Goal: Find specific page/section: Locate a particular part of the current website

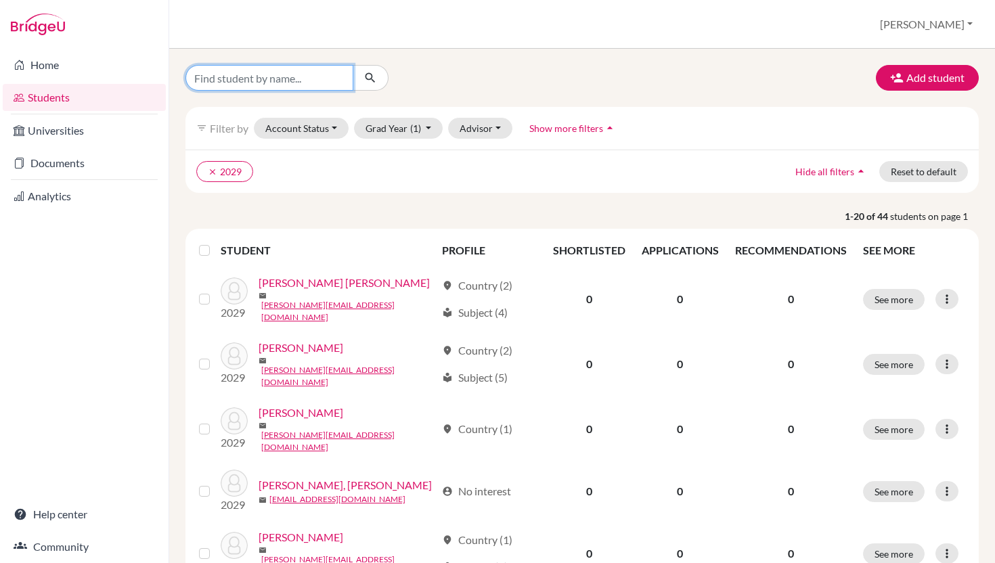
click at [337, 82] on input "Find student by name..." at bounding box center [269, 78] width 168 height 26
type input "Arth"
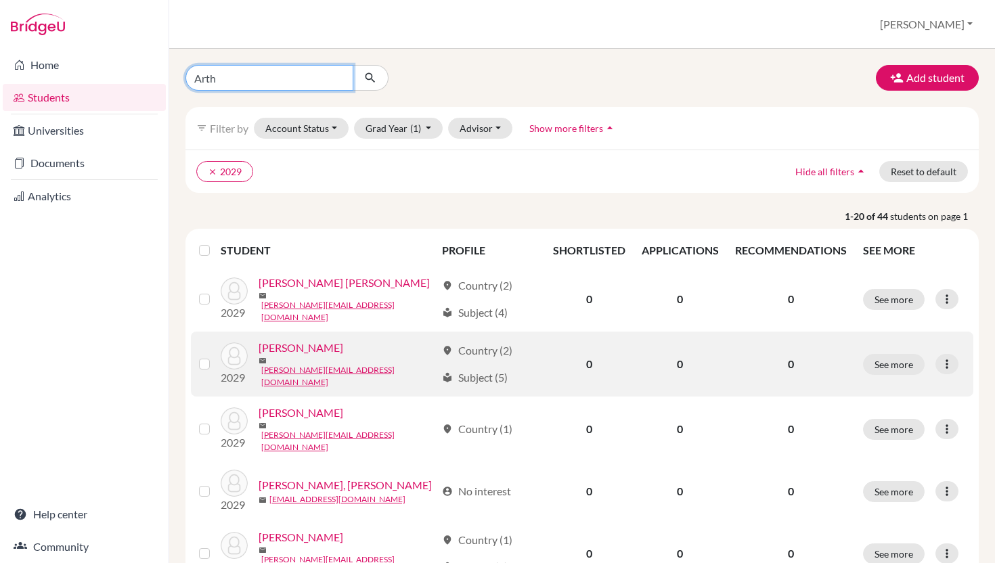
click button "submit" at bounding box center [371, 78] width 36 height 26
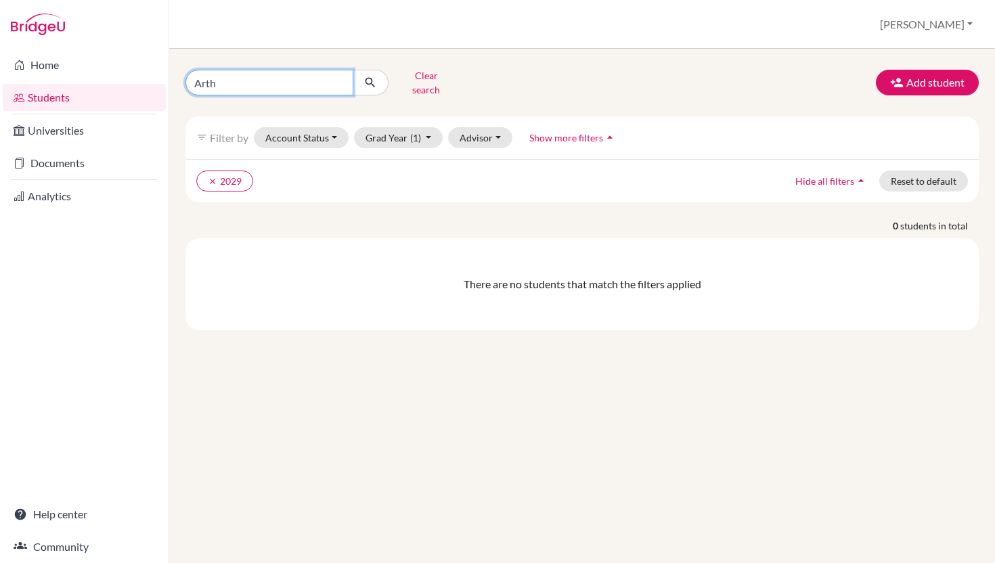
click at [219, 81] on input "Arth" at bounding box center [269, 83] width 168 height 26
type input "A"
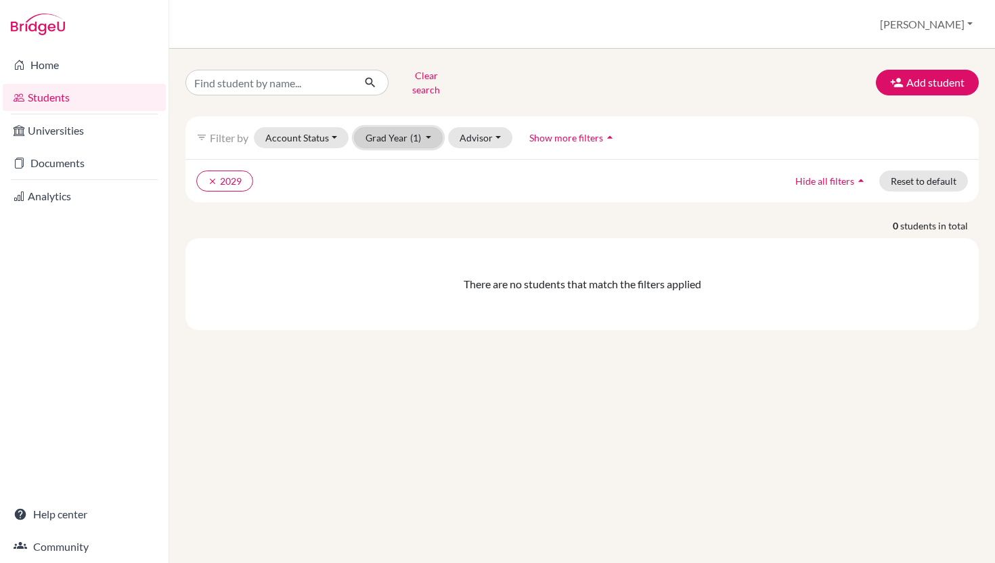
click at [397, 130] on button "Grad Year (1)" at bounding box center [398, 137] width 89 height 21
click at [391, 202] on span "2026" at bounding box center [383, 210] width 24 height 16
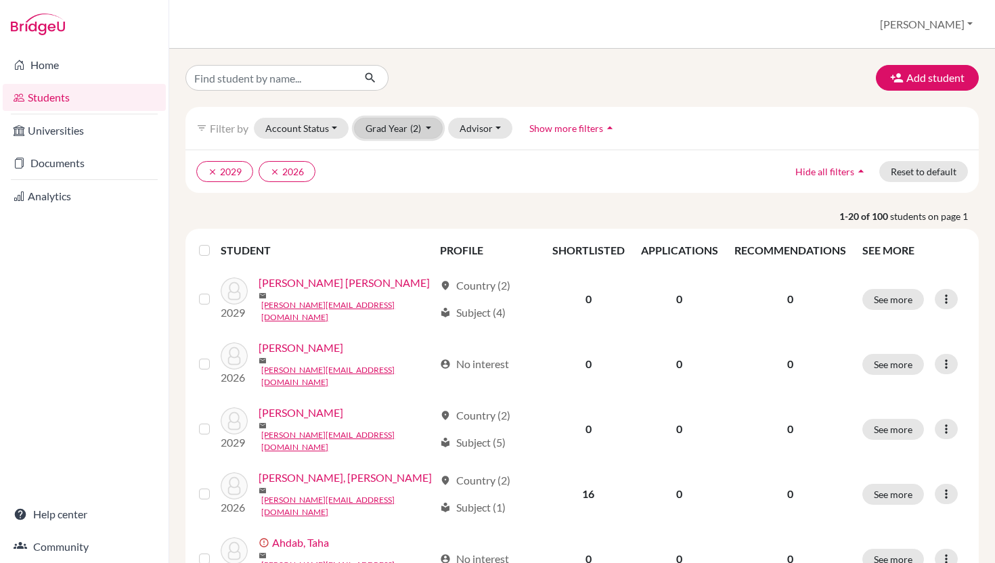
click at [397, 118] on button "Grad Year (2)" at bounding box center [398, 128] width 89 height 21
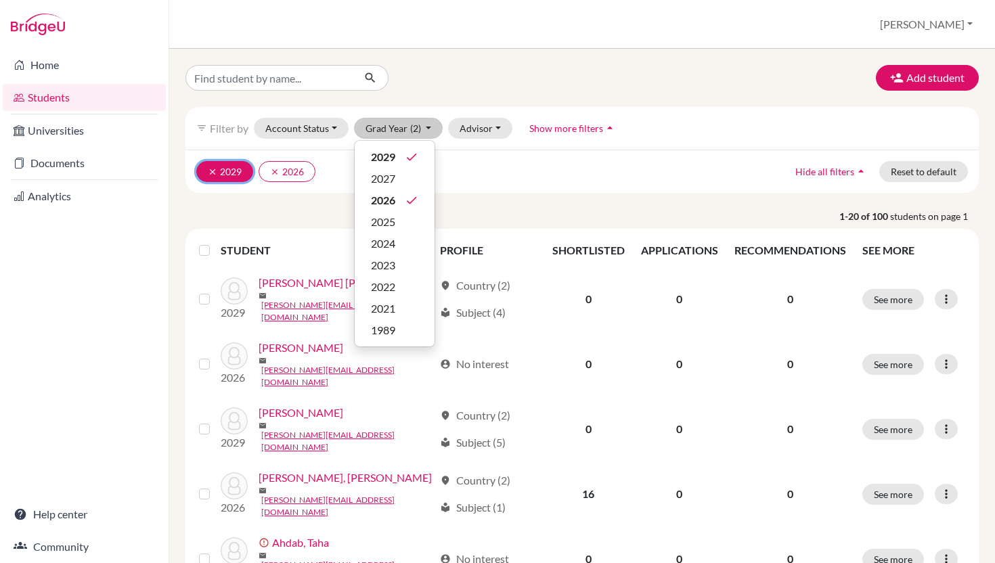
click at [215, 173] on icon "clear" at bounding box center [212, 171] width 9 height 9
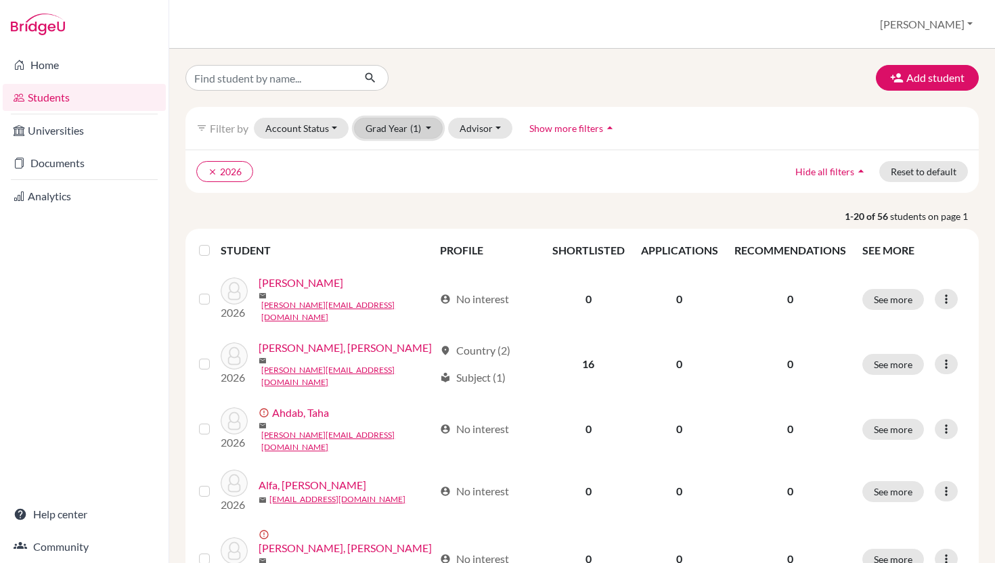
click at [422, 125] on button "Grad Year (1)" at bounding box center [398, 128] width 89 height 21
click at [395, 222] on span "2025" at bounding box center [383, 222] width 24 height 16
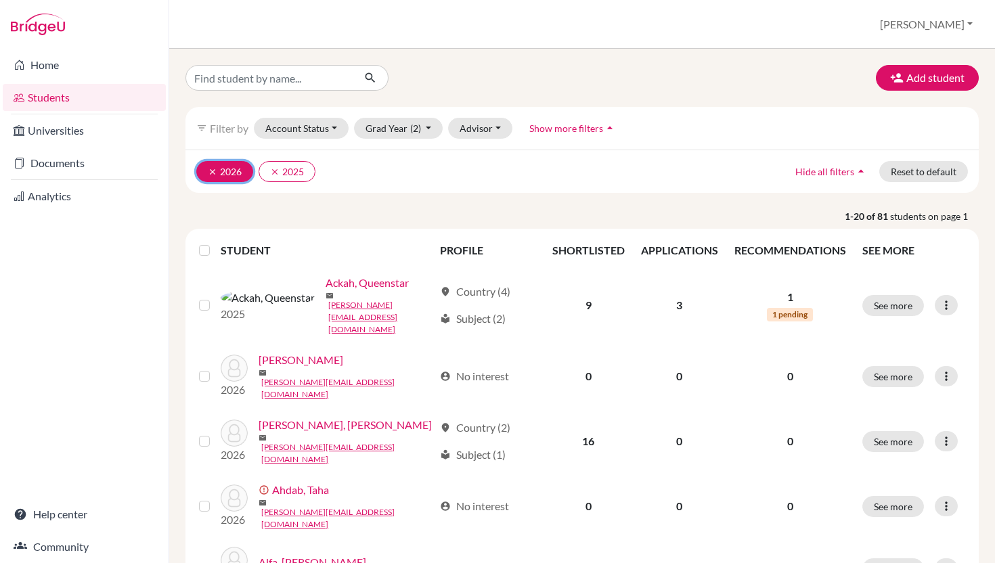
click at [211, 173] on icon "clear" at bounding box center [212, 171] width 9 height 9
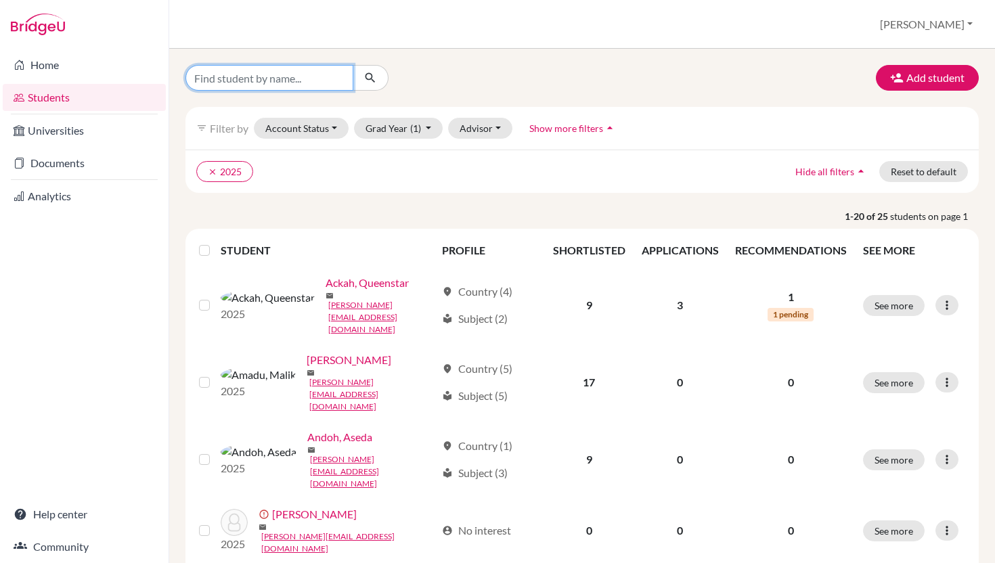
click at [239, 80] on input "Find student by name..." at bounding box center [269, 78] width 168 height 26
type input "Arth"
click at [370, 77] on icon "submit" at bounding box center [370, 78] width 14 height 14
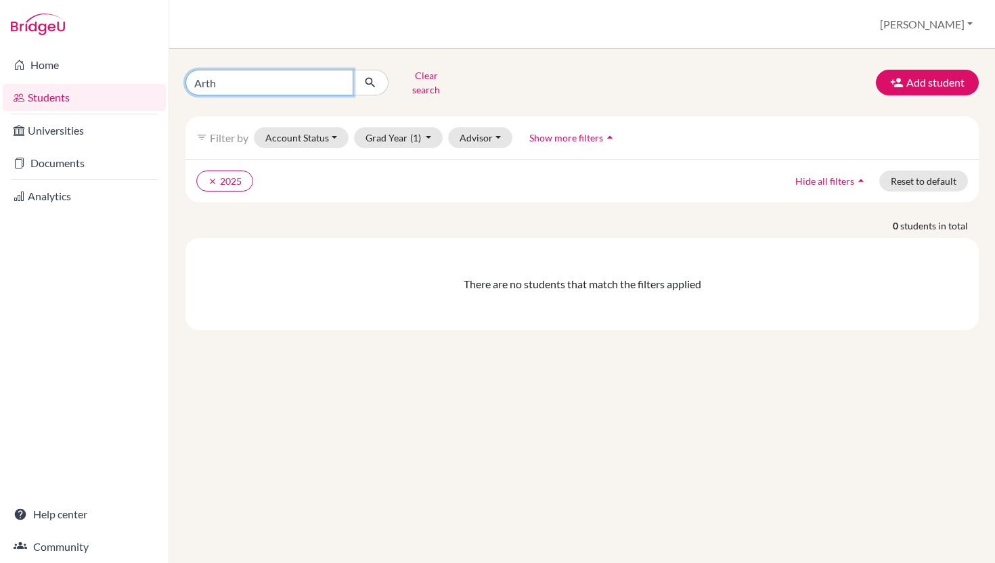
click at [340, 82] on input "Arth" at bounding box center [269, 83] width 168 height 26
click at [339, 76] on input "Arth" at bounding box center [269, 83] width 168 height 26
click at [380, 238] on div "There are no students that match the filters applied" at bounding box center [581, 284] width 793 height 92
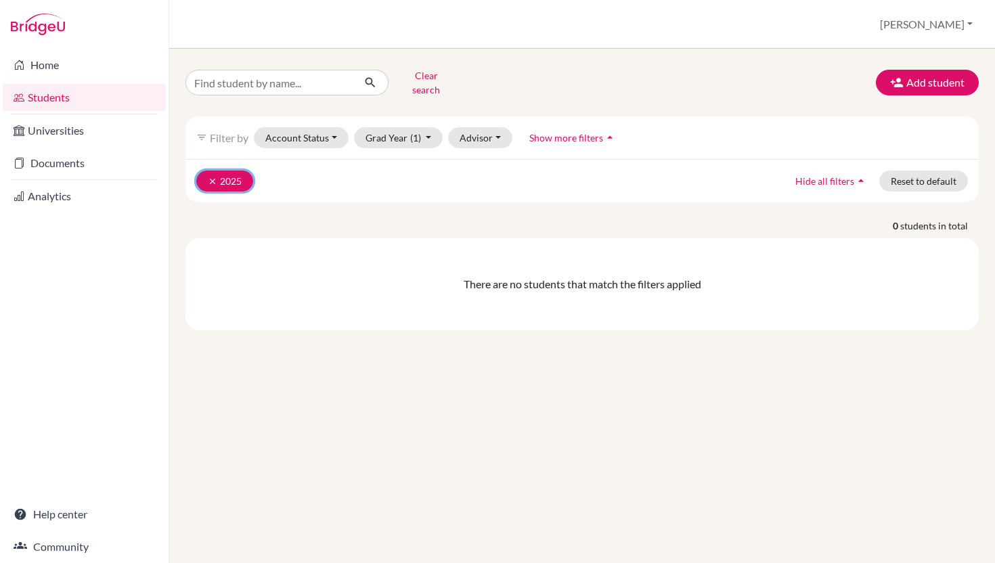
click at [225, 173] on button "clear 2025" at bounding box center [224, 181] width 57 height 21
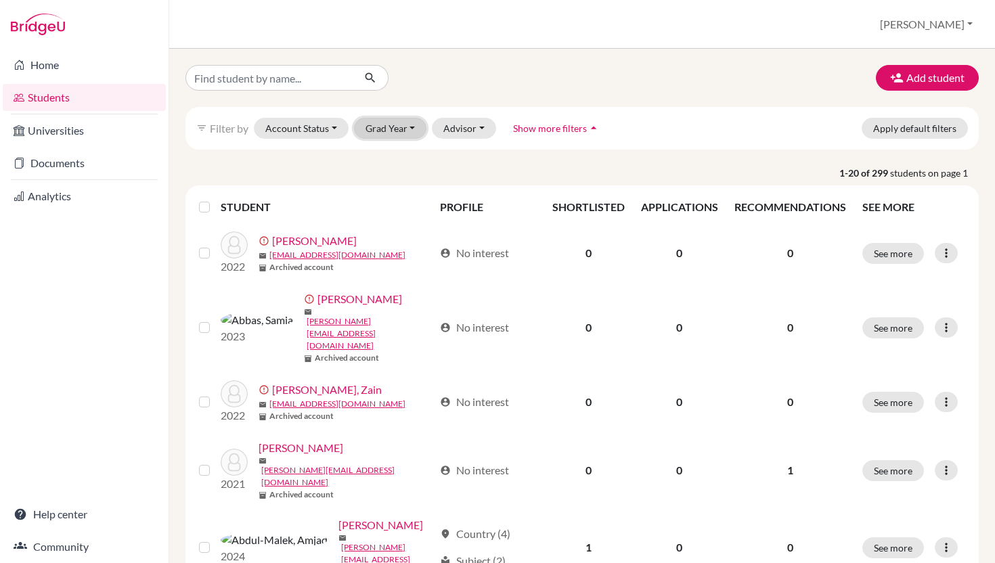
click at [415, 130] on button "Grad Year" at bounding box center [390, 128] width 73 height 21
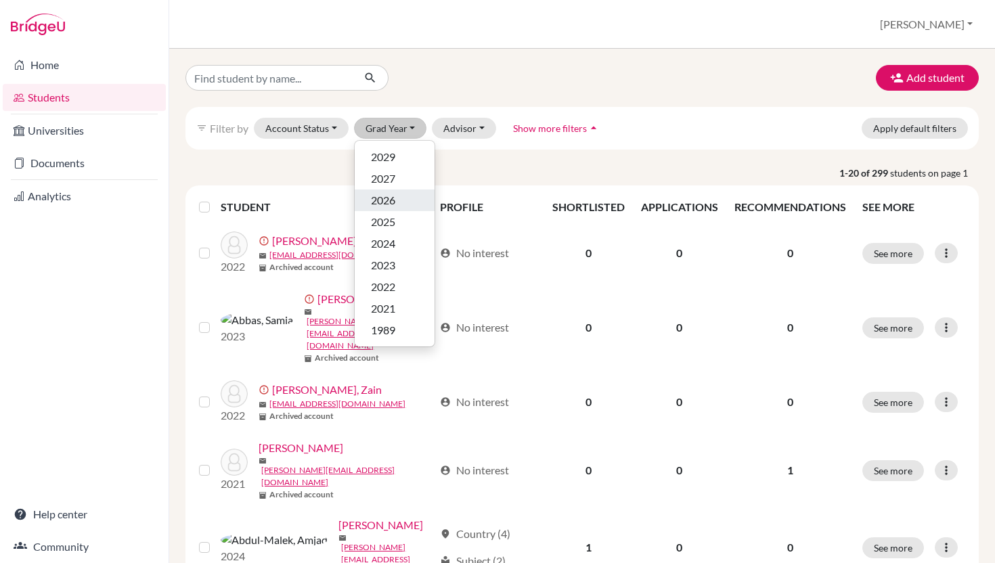
click at [401, 202] on div "2026" at bounding box center [394, 200] width 47 height 16
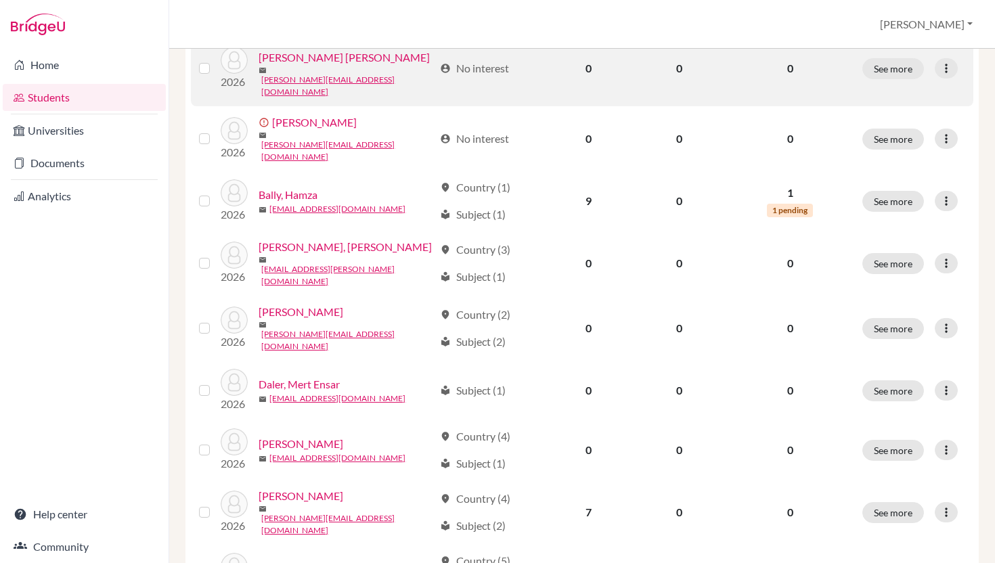
scroll to position [985, 0]
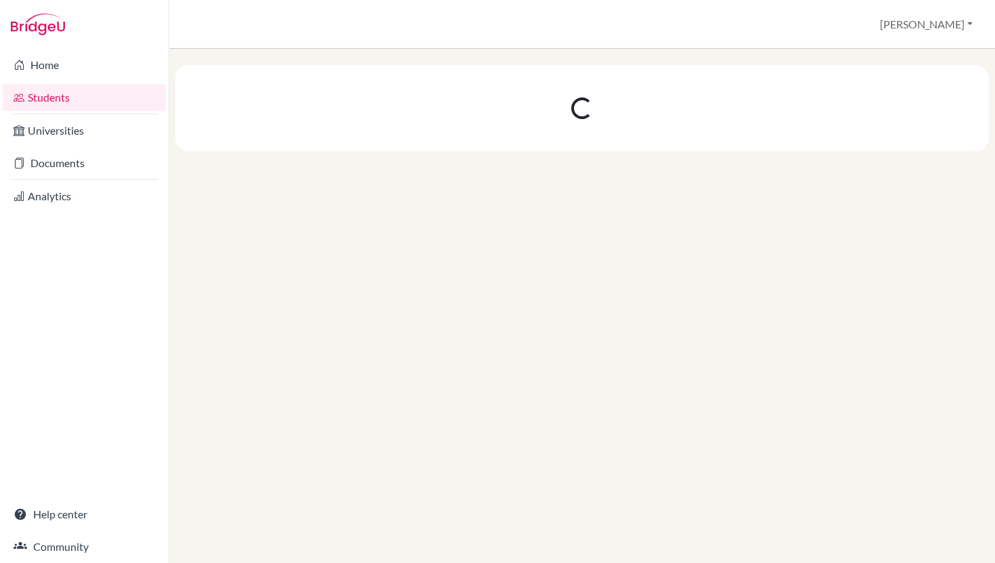
scroll to position [0, 0]
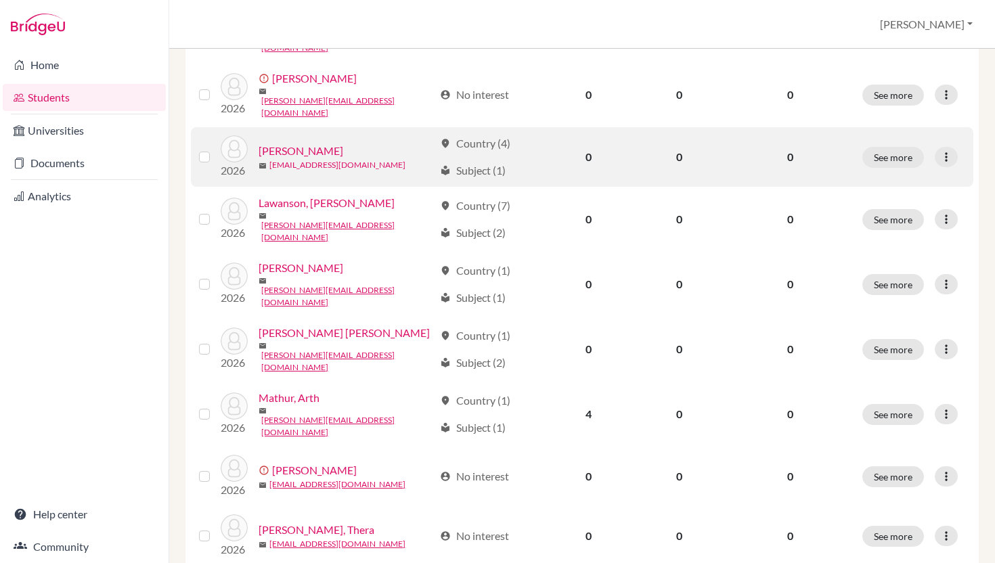
scroll to position [832, 0]
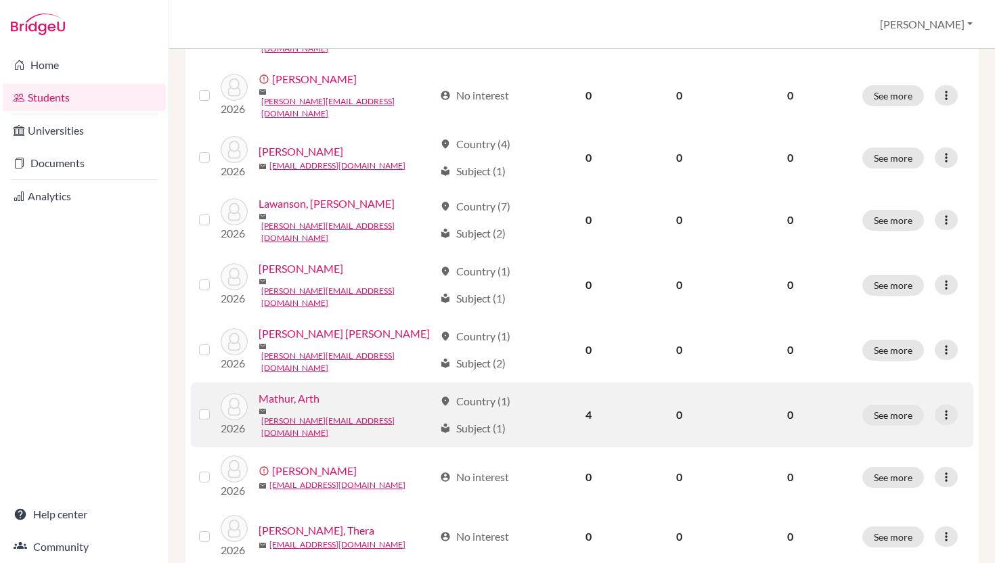
click at [301, 390] on link "Mathur, Arth" at bounding box center [289, 398] width 61 height 16
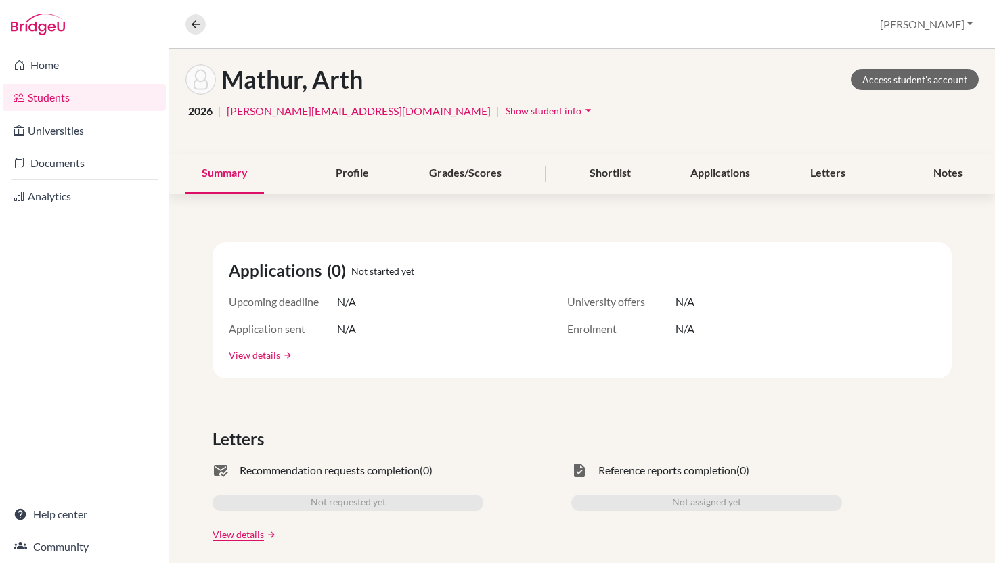
scroll to position [62, 0]
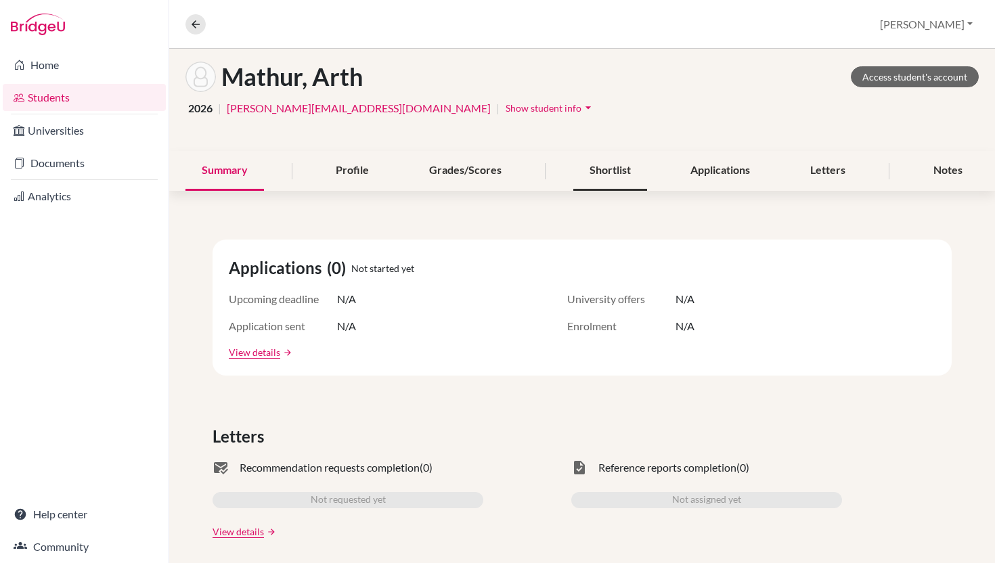
click at [623, 171] on div "Shortlist" at bounding box center [610, 171] width 74 height 40
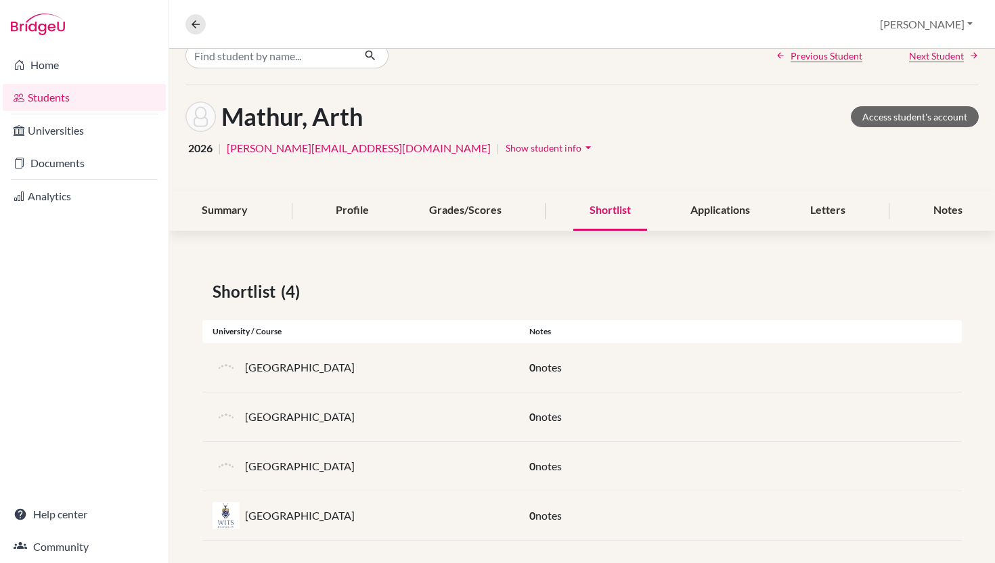
scroll to position [32, 0]
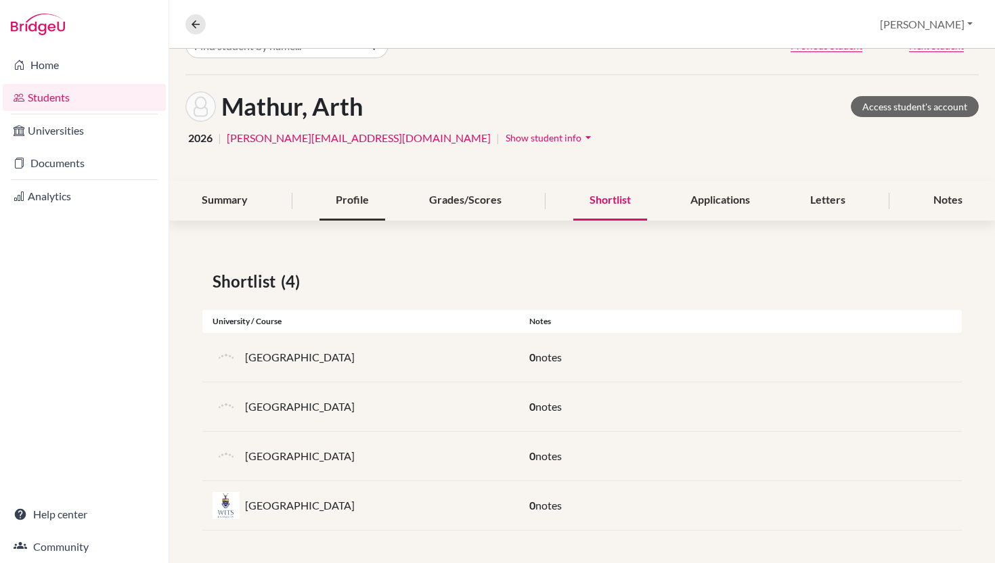
click at [344, 203] on div "Profile" at bounding box center [352, 201] width 66 height 40
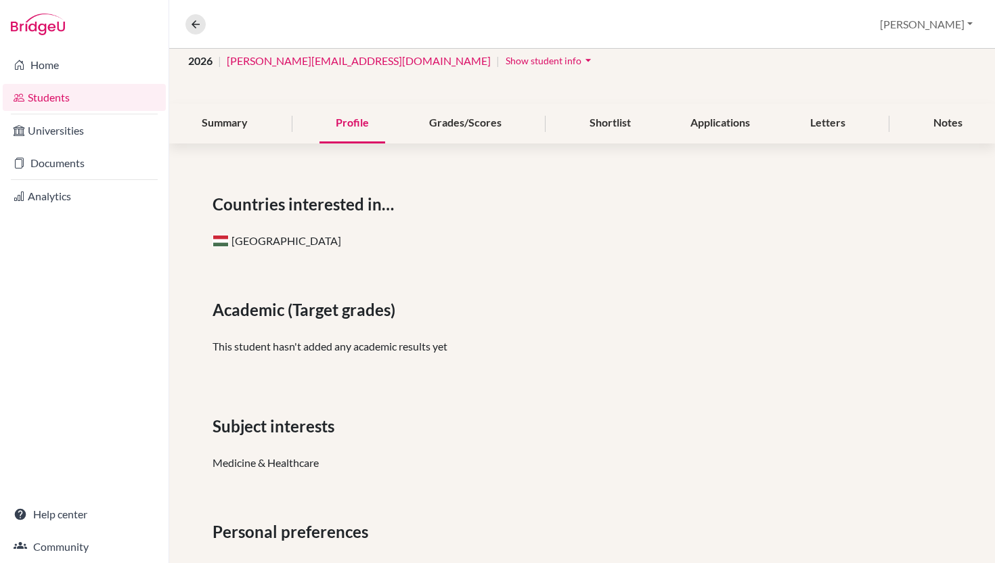
scroll to position [103, 0]
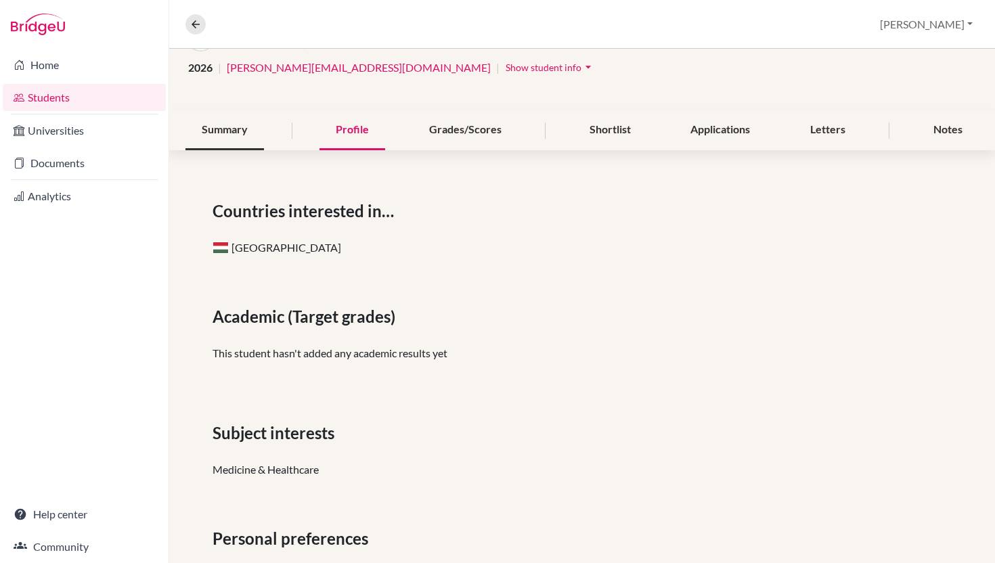
click at [234, 128] on div "Summary" at bounding box center [224, 130] width 79 height 40
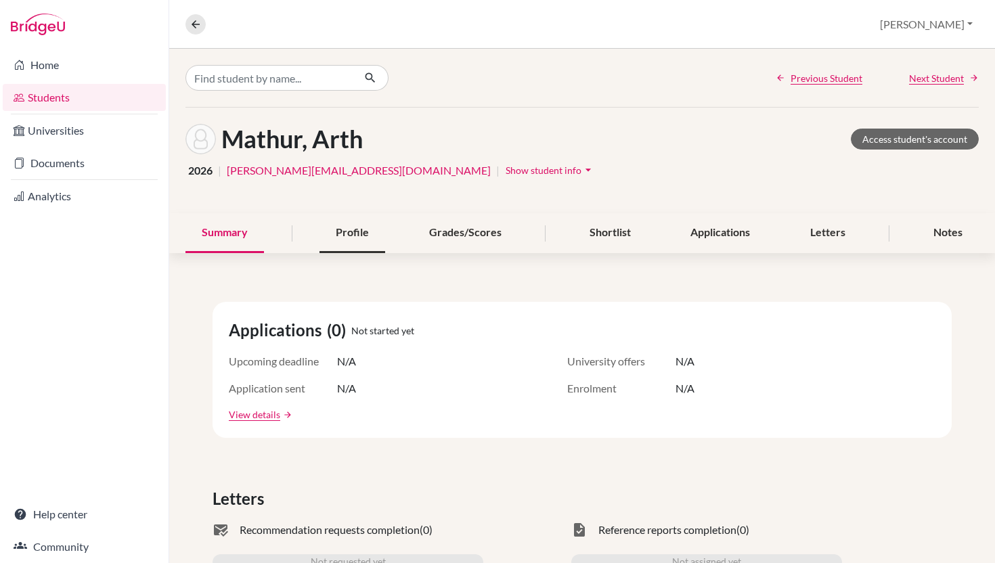
click at [341, 233] on div "Profile" at bounding box center [352, 233] width 66 height 40
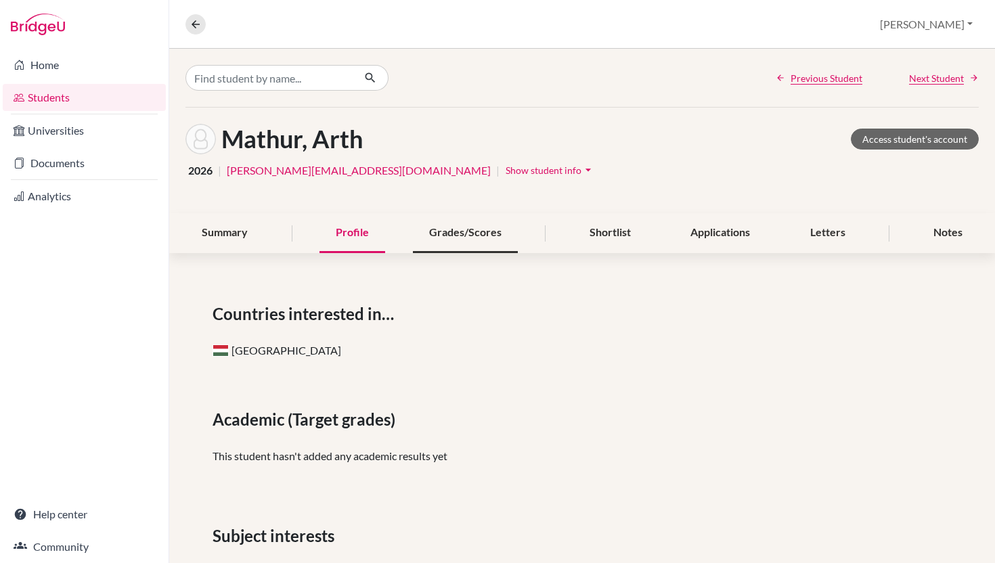
click at [471, 240] on div "Grades/Scores" at bounding box center [465, 233] width 105 height 40
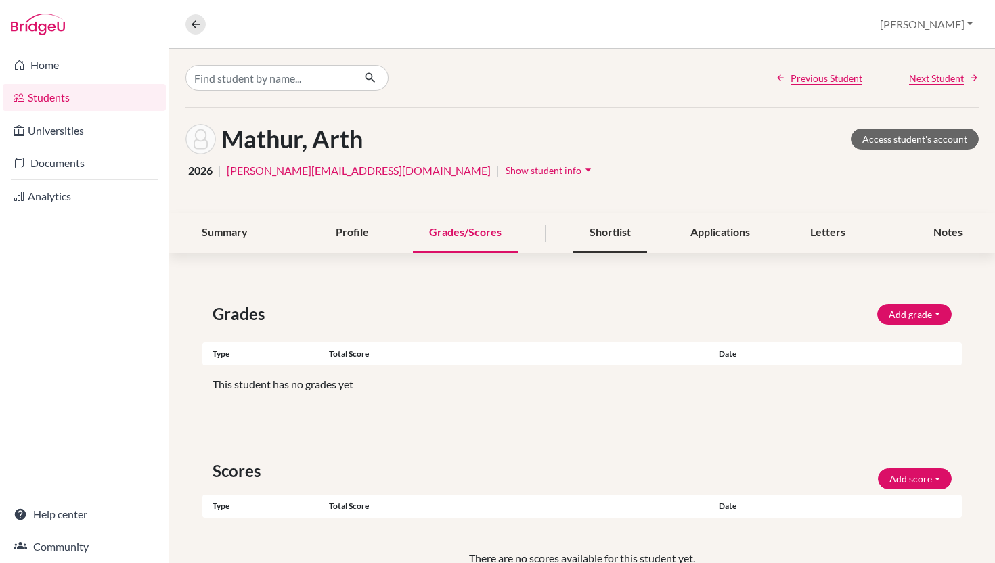
click at [618, 244] on div "Shortlist" at bounding box center [610, 233] width 74 height 40
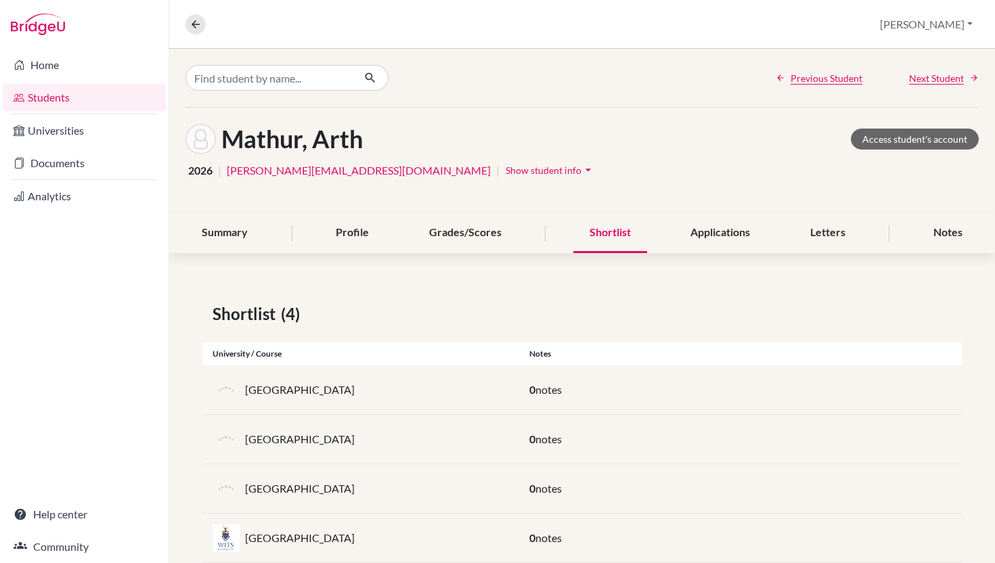
scroll to position [32, 0]
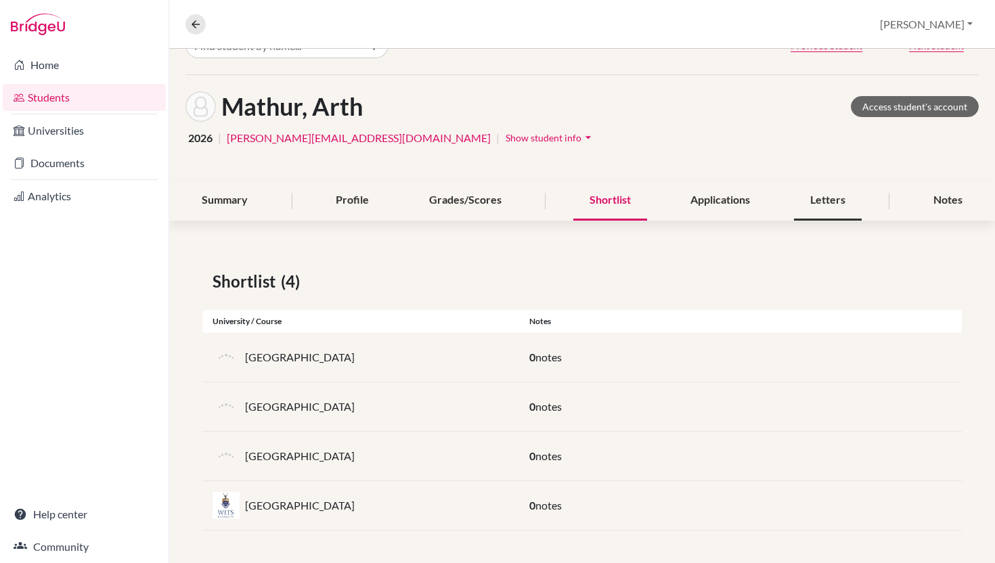
click at [817, 206] on div "Letters" at bounding box center [828, 201] width 68 height 40
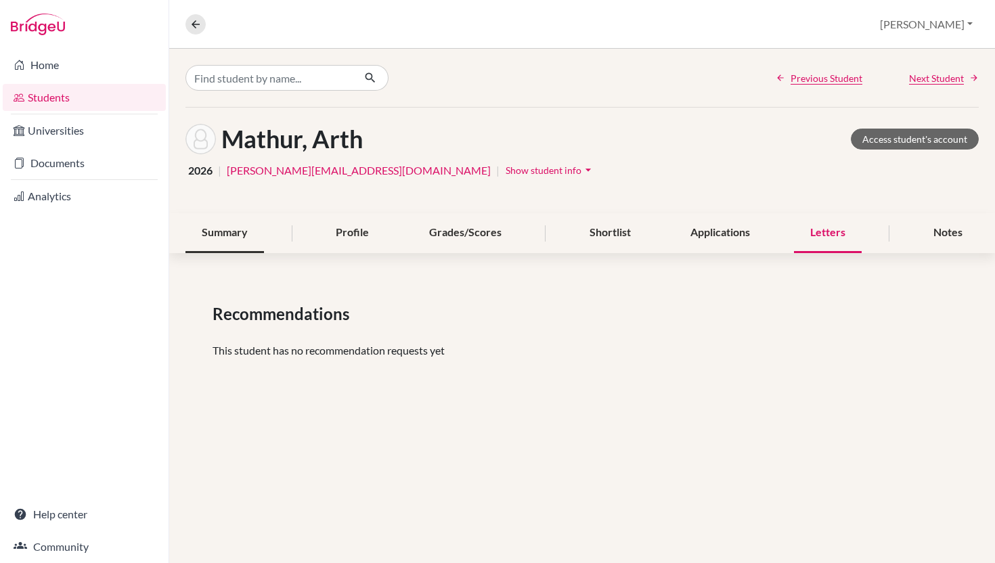
click at [227, 231] on div "Summary" at bounding box center [224, 233] width 79 height 40
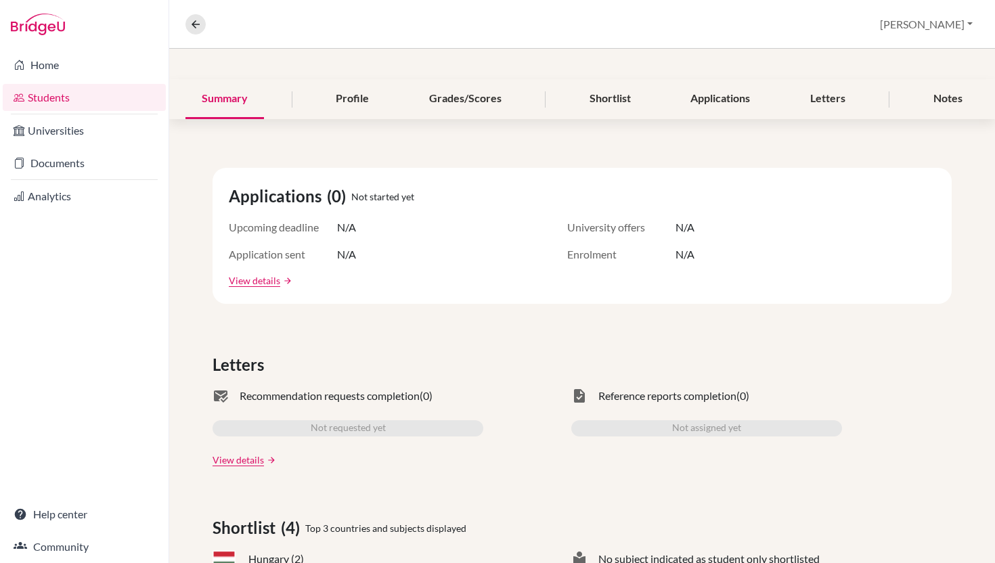
scroll to position [138, 0]
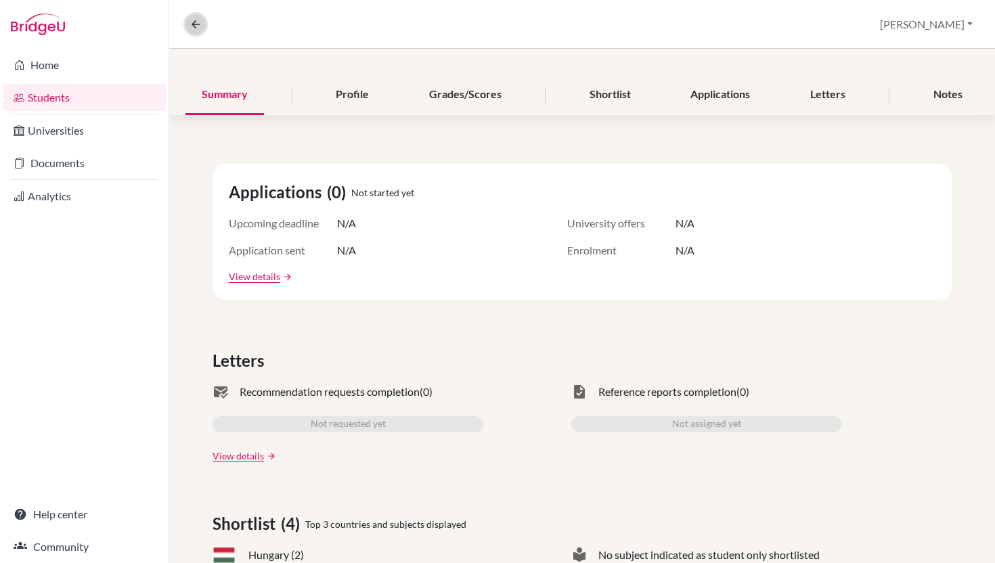
click at [198, 28] on icon at bounding box center [195, 24] width 12 height 12
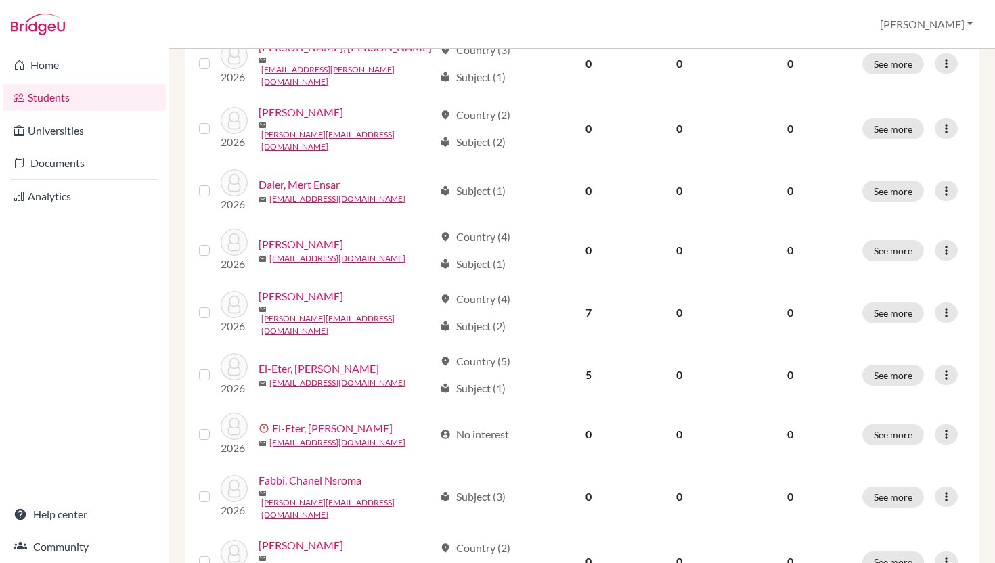
scroll to position [985, 0]
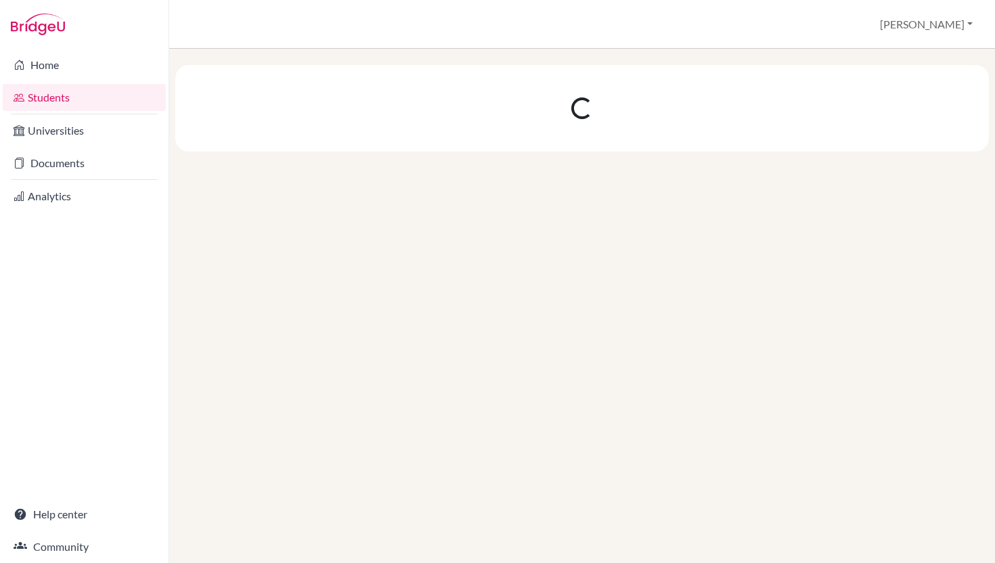
scroll to position [0, 0]
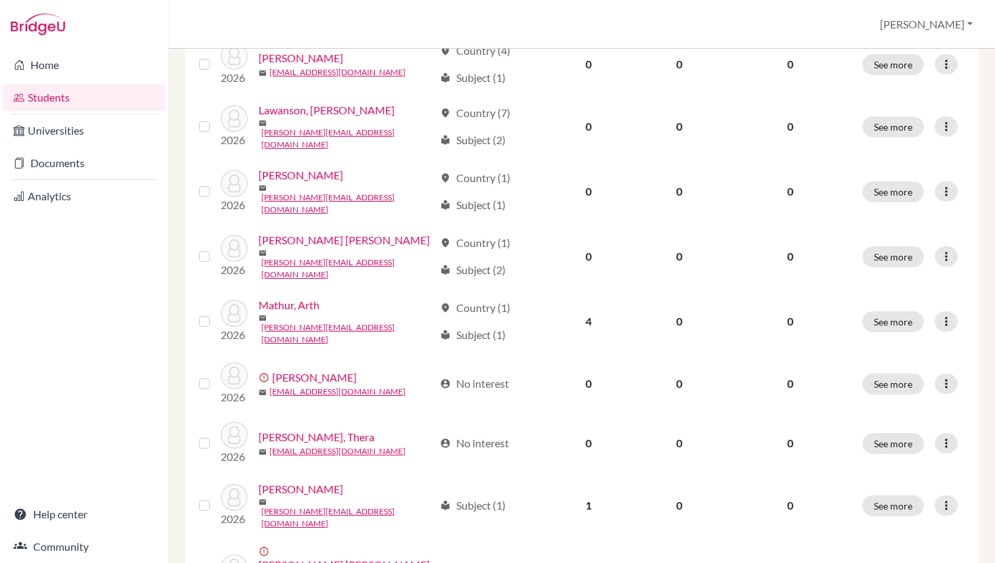
scroll to position [985, 0]
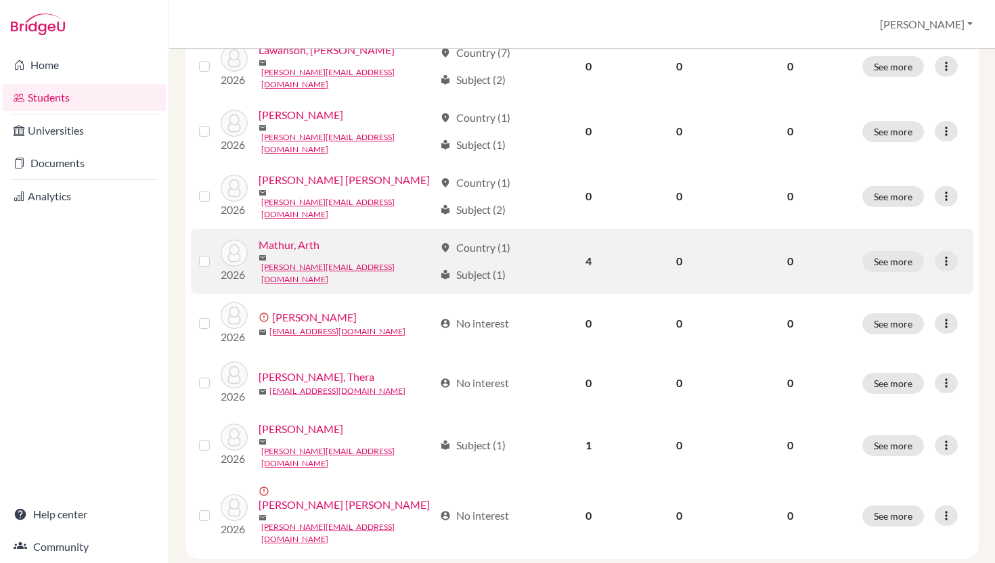
click at [303, 237] on link "Mathur, Arth" at bounding box center [289, 245] width 61 height 16
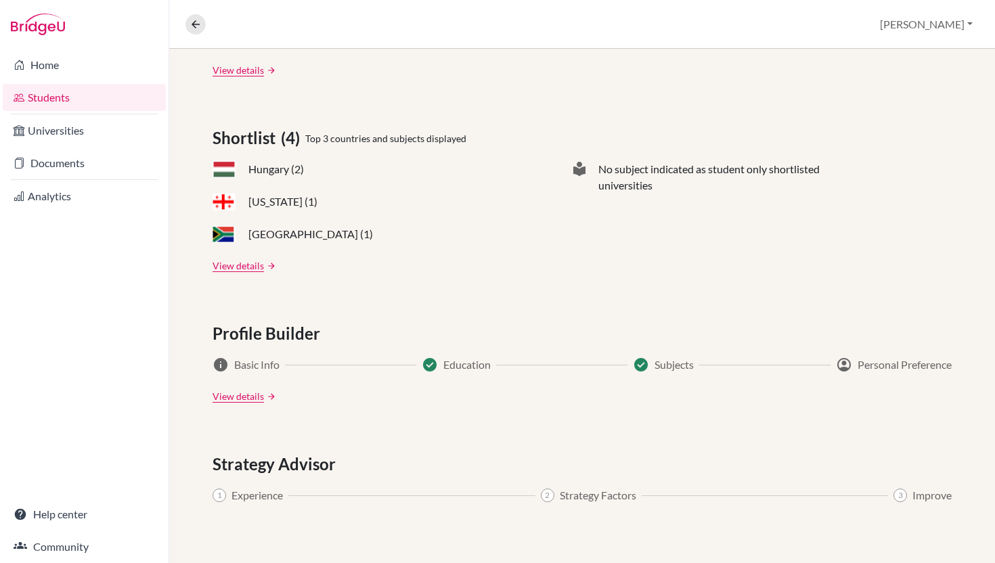
scroll to position [536, 0]
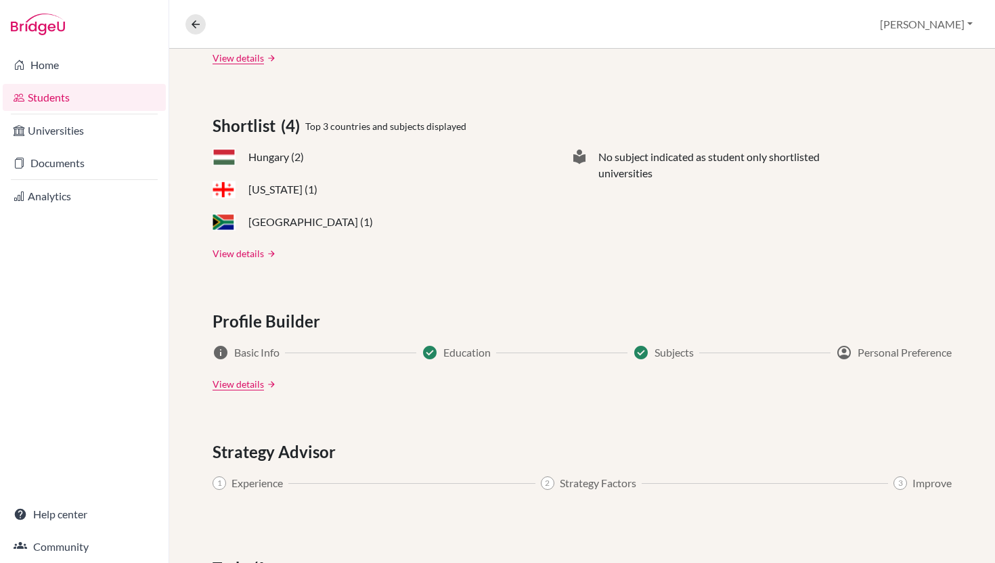
click at [251, 257] on link "View details" at bounding box center [237, 253] width 51 height 14
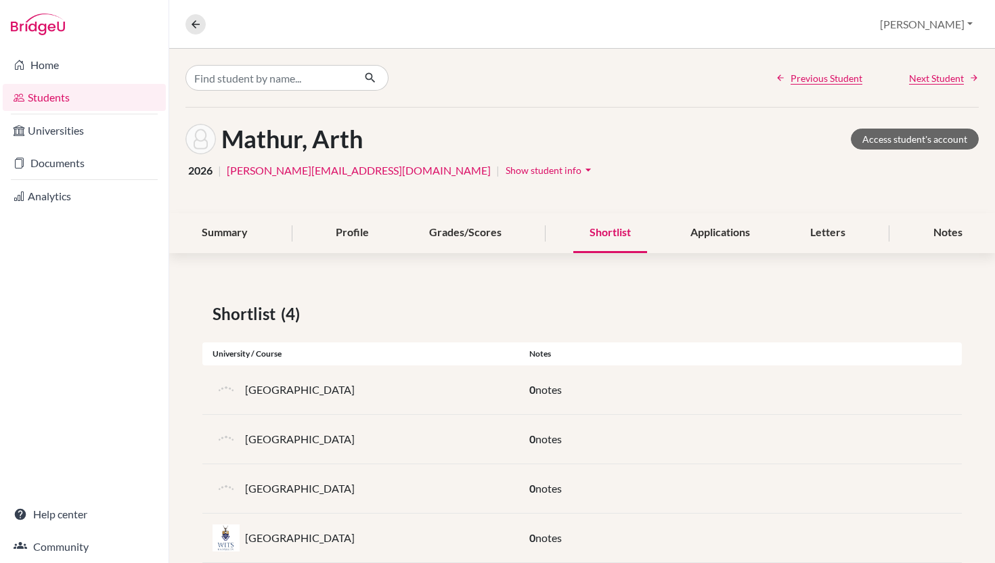
scroll to position [32, 0]
